Goal: Information Seeking & Learning: Learn about a topic

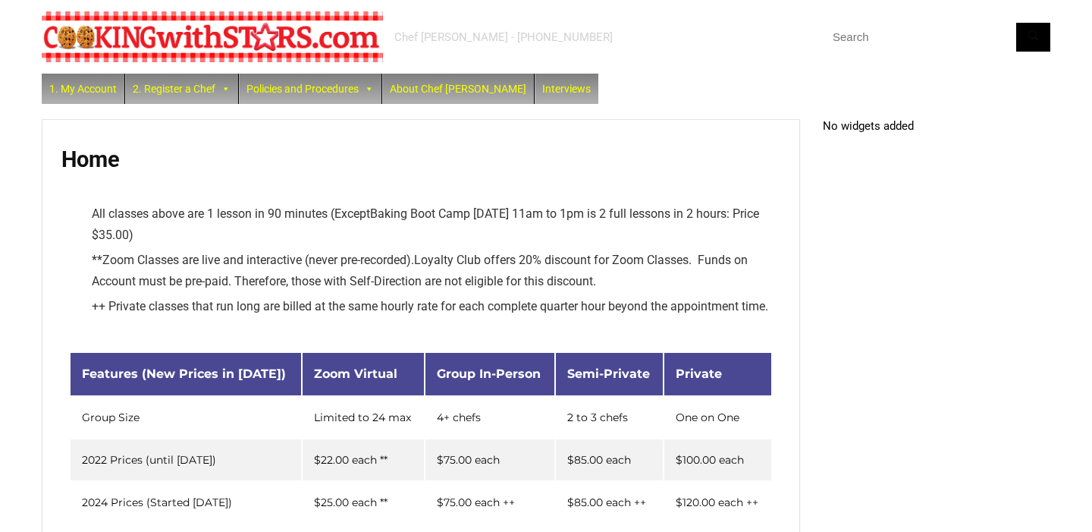
click at [121, 47] on img at bounding box center [212, 36] width 341 height 51
click at [286, 39] on img at bounding box center [212, 36] width 341 height 51
click at [443, 98] on link "About Chef [PERSON_NAME]" at bounding box center [458, 89] width 152 height 30
click at [440, 90] on link "About Chef [PERSON_NAME]" at bounding box center [458, 89] width 152 height 30
